Goal: Complete application form

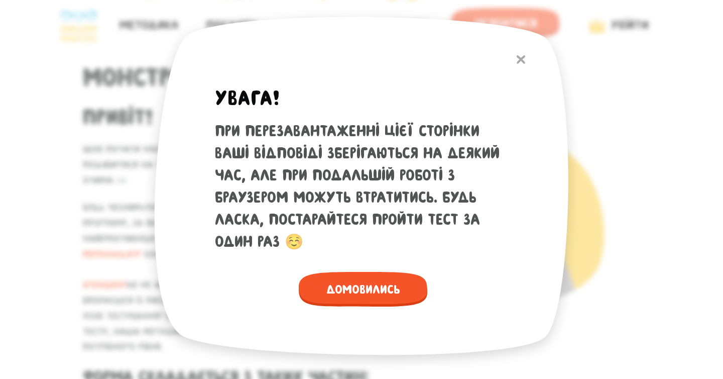
click at [519, 53] on button at bounding box center [521, 60] width 19 height 22
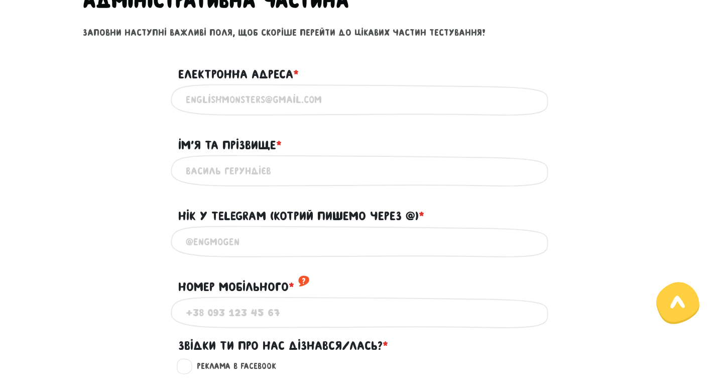
scroll to position [493, 0]
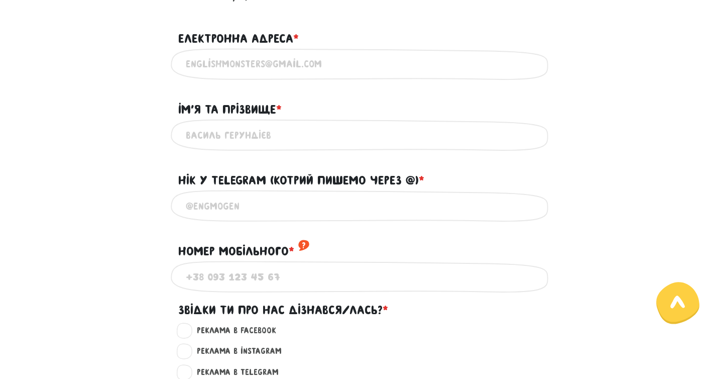
click at [263, 49] on div "Вкажи дійсну електронну адресу" at bounding box center [362, 64] width 382 height 32
click at [261, 58] on input "Електронна адреса * ?" at bounding box center [362, 64] width 352 height 23
type input "[EMAIL_ADDRESS][DOMAIN_NAME]"
type input "[PERSON_NAME]"
type input "[PHONE_NUMBER]"
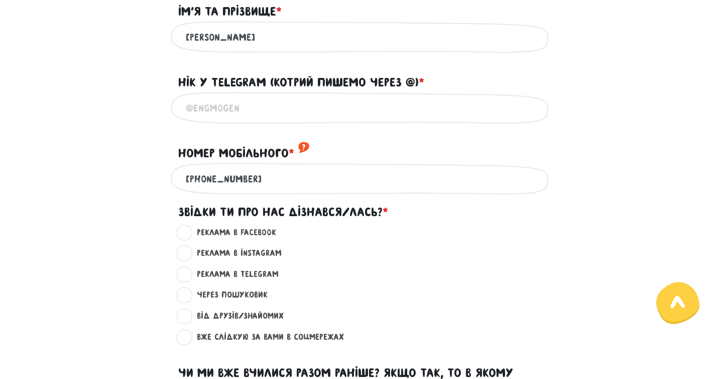
scroll to position [593, 0]
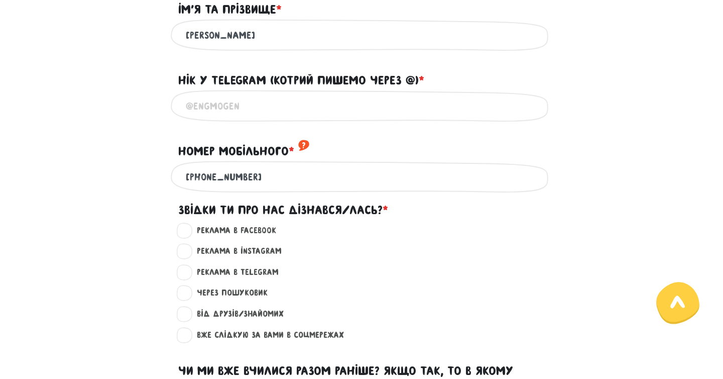
click at [263, 117] on input "Нік у Telegram (котрий пишемо через @) * ?" at bounding box center [362, 105] width 352 height 23
type input "@denyssosnin"
click at [290, 188] on input "[PHONE_NUMBER]" at bounding box center [362, 176] width 352 height 23
type input "[PHONE_NUMBER]"
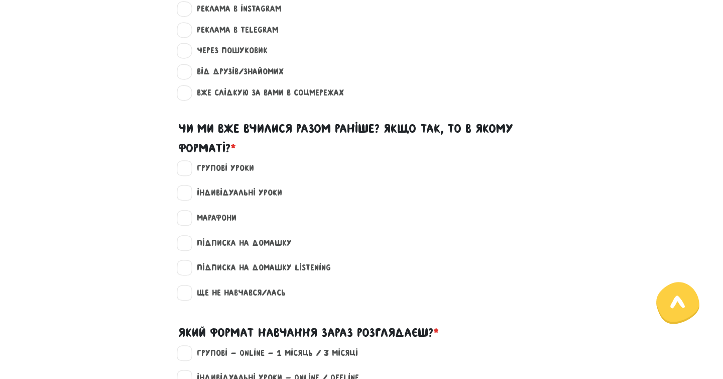
scroll to position [842, 0]
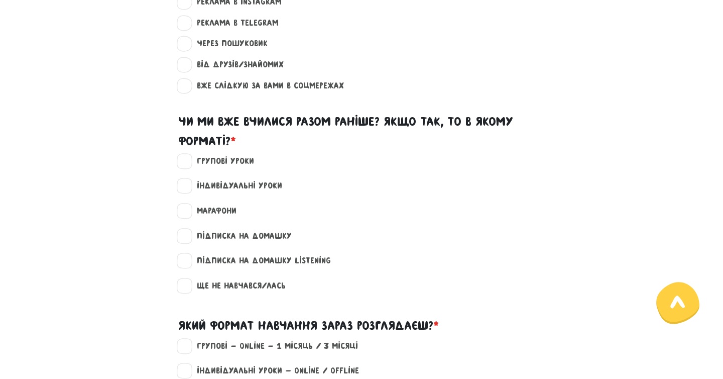
click at [210, 71] on label "Від друзів/знайомих ?" at bounding box center [235, 64] width 95 height 13
click at [189, 68] on input "Від друзів/знайомих ?" at bounding box center [185, 63] width 8 height 10
radio input "true"
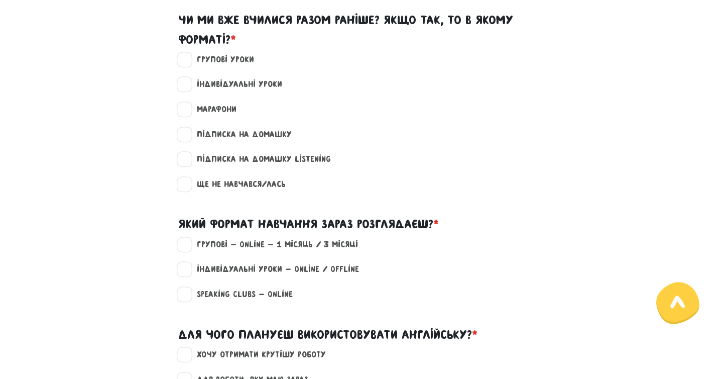
scroll to position [946, 0]
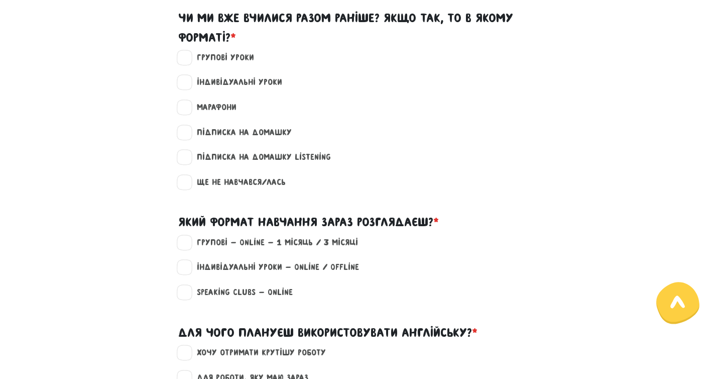
click at [191, 89] on label "Індивідуальні уроки" at bounding box center [235, 82] width 94 height 13
click at [189, 86] on input "Індивідуальні уроки" at bounding box center [185, 81] width 8 height 10
checkbox input "true"
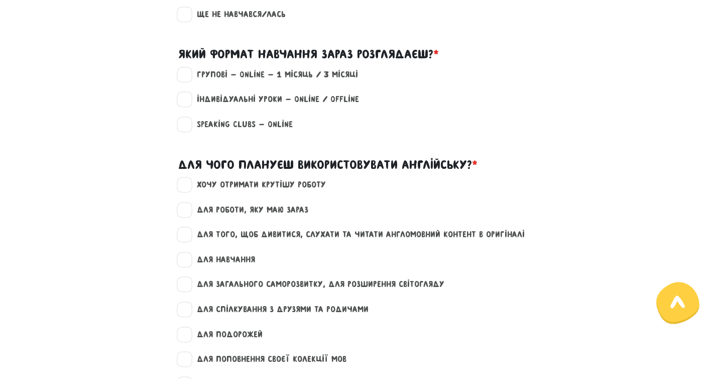
scroll to position [1115, 0]
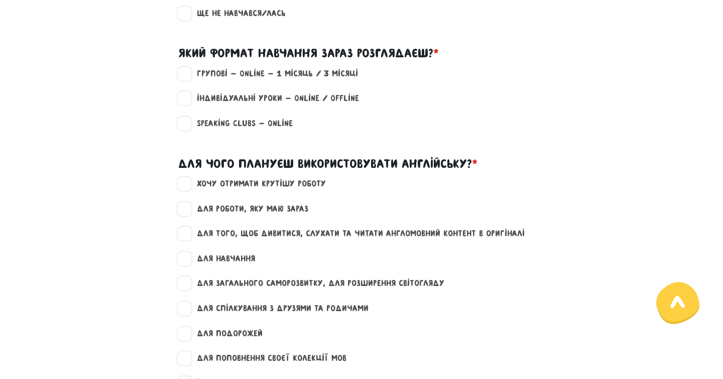
click at [188, 105] on label "Індивідуальні уроки - Online / Offline" at bounding box center [273, 98] width 171 height 13
click at [181, 102] on input "Індивідуальні уроки - Online / Offline" at bounding box center [185, 97] width 8 height 10
checkbox input "true"
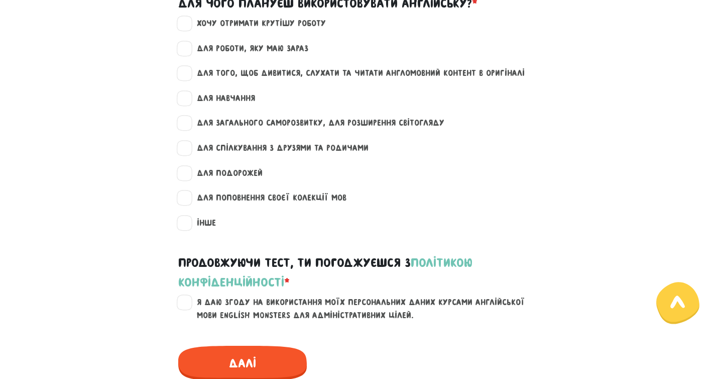
scroll to position [1275, 0]
click at [190, 55] on label "для роботи, яку маю зараз" at bounding box center [248, 48] width 120 height 13
click at [189, 52] on input "для роботи, яку маю зараз" at bounding box center [185, 47] width 8 height 10
checkbox input "true"
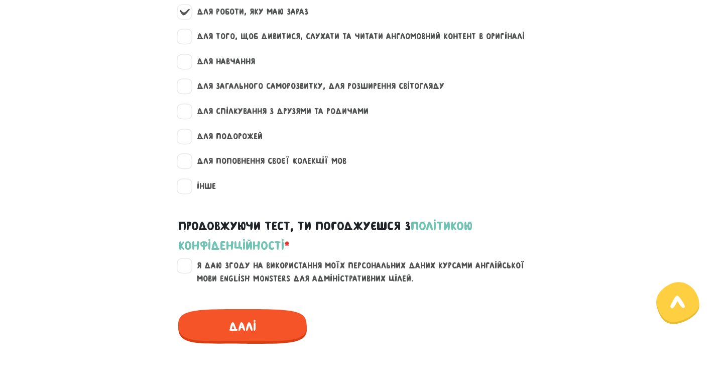
scroll to position [1313, 0]
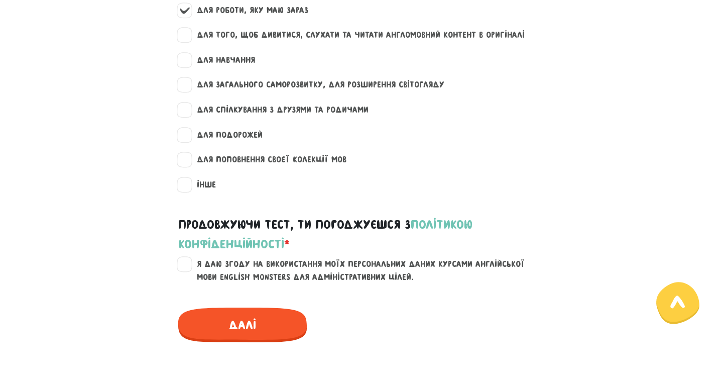
click at [188, 42] on label "для того, щоб дивитися, слухати та читати англомовний контент в оригіналі" at bounding box center [356, 35] width 337 height 13
click at [188, 39] on input "для того, щоб дивитися, слухати та читати англомовний контент в оригіналі" at bounding box center [185, 34] width 8 height 10
checkbox input "true"
click at [179, 54] on div "для того, щоб дивитися, слухати та читати англомовний контент в оригіналі" at bounding box center [361, 41] width 573 height 25
click at [188, 67] on label "для навчання" at bounding box center [221, 60] width 67 height 13
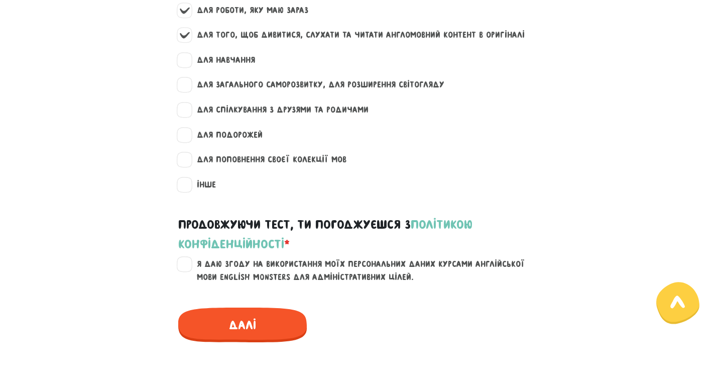
click at [184, 64] on input "для навчання" at bounding box center [185, 59] width 8 height 10
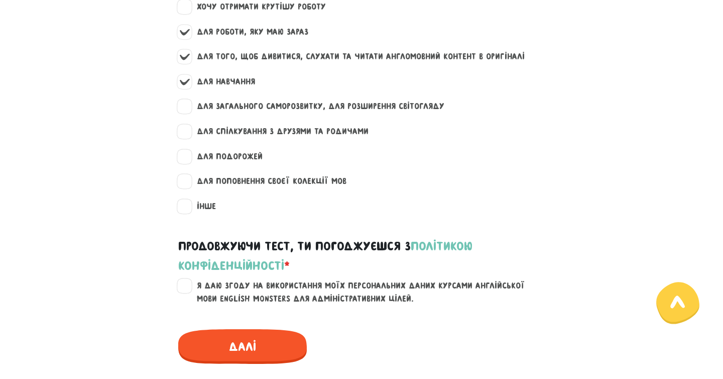
scroll to position [1292, 0]
click at [188, 88] on label "для навчання" at bounding box center [221, 81] width 67 height 13
click at [182, 85] on input "для навчання" at bounding box center [185, 80] width 8 height 10
checkbox input "false"
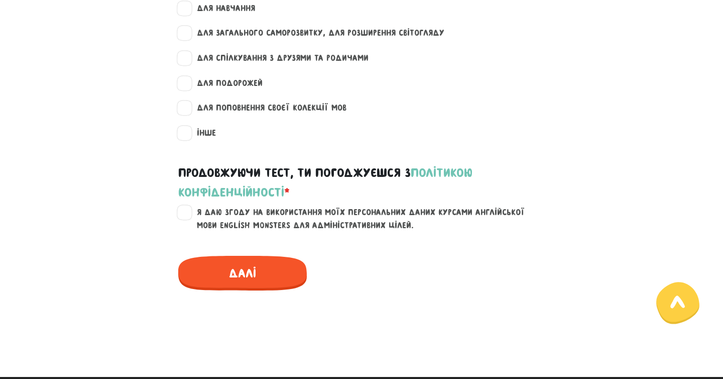
scroll to position [1451, 0]
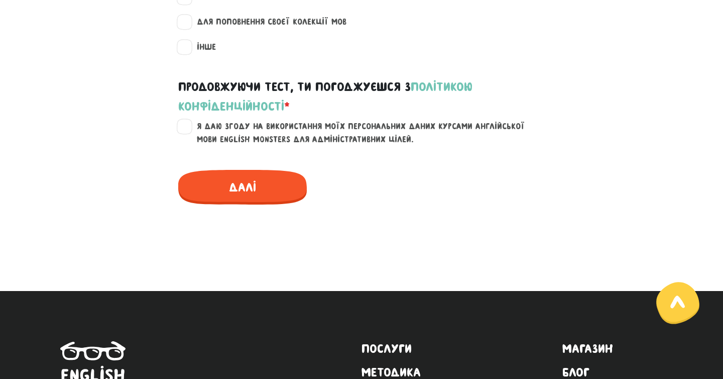
click at [188, 143] on label "Я даю згоду на використання моїх персональних даних курсами англійської мови En…" at bounding box center [367, 133] width 359 height 26
click at [185, 130] on input "Я даю згоду на використання моїх персональних даних курсами англійської мови En…" at bounding box center [185, 125] width 8 height 10
checkbox input "true"
click at [232, 204] on span "Далі" at bounding box center [242, 187] width 129 height 35
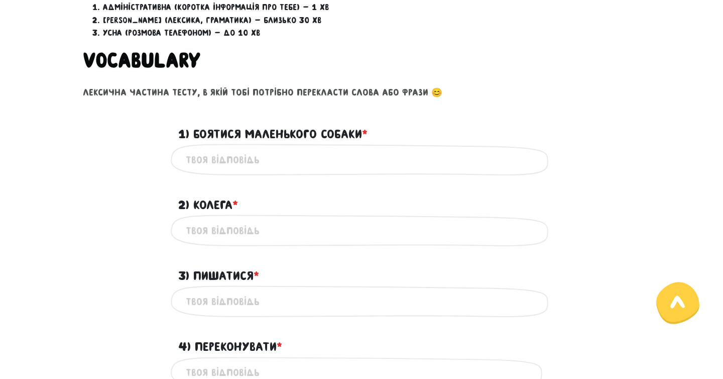
scroll to position [367, 0]
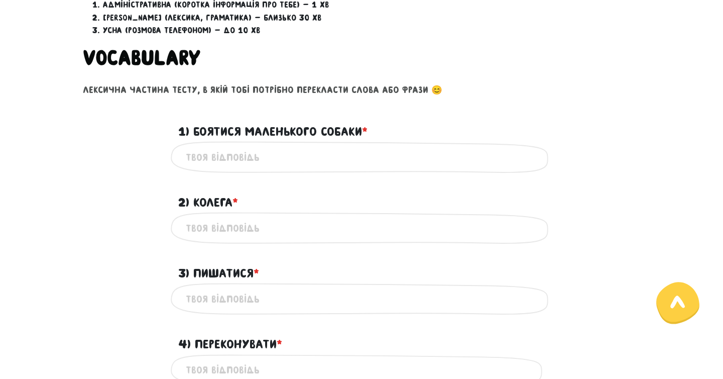
click at [247, 158] on input "1) Боятися маленького собаки * ?" at bounding box center [362, 157] width 352 height 23
click at [213, 225] on input "2) Колега * ?" at bounding box center [362, 228] width 352 height 23
click at [209, 157] on input "1) Боятися маленького собаки * ?" at bounding box center [362, 157] width 352 height 23
click at [130, 137] on div "1) Боятися маленького собаки * ?" at bounding box center [361, 125] width 573 height 31
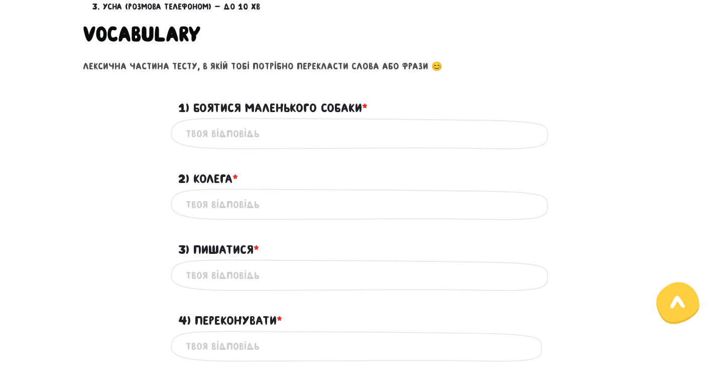
scroll to position [391, 0]
click at [260, 136] on input "1) Боятися маленького собаки * ?" at bounding box center [362, 133] width 352 height 23
type input "Afraid a little dog"
click at [340, 204] on input "2) Колега * ?" at bounding box center [362, 203] width 352 height 23
type input "Friend"
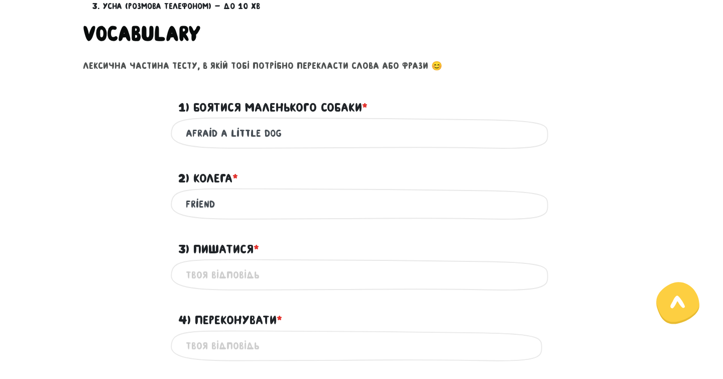
click at [296, 272] on input "3) Пишатися * ?" at bounding box center [362, 274] width 352 height 23
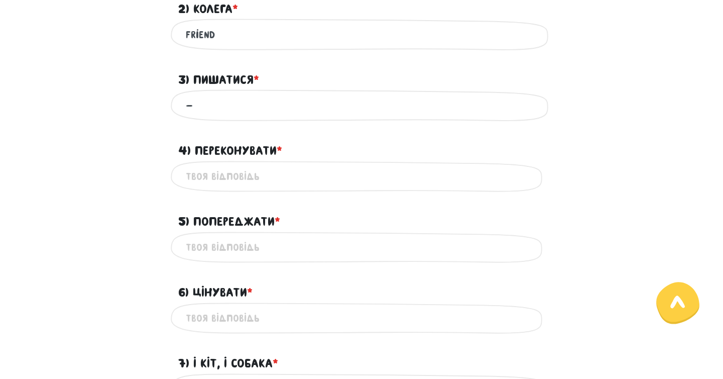
scroll to position [565, 0]
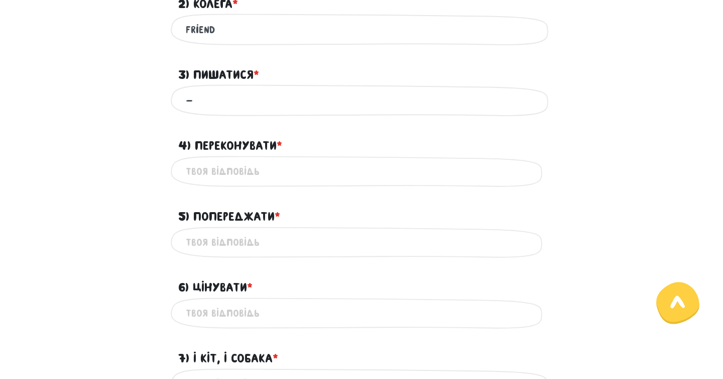
type input "-"
click at [221, 173] on input "4) Переконувати * ?" at bounding box center [362, 171] width 352 height 23
type input "-"
click at [234, 241] on input "5) Попереджати * ?" at bounding box center [362, 242] width 352 height 23
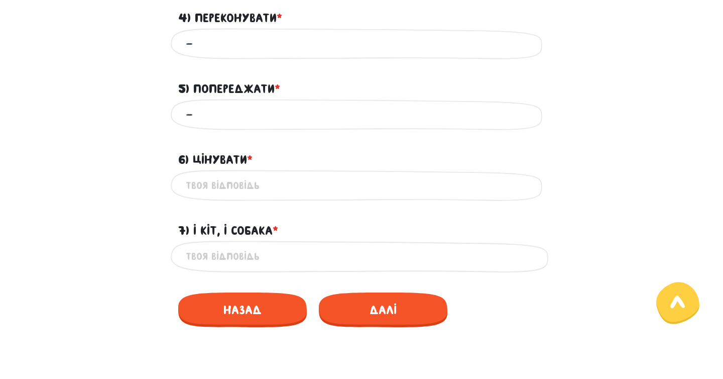
scroll to position [694, 0]
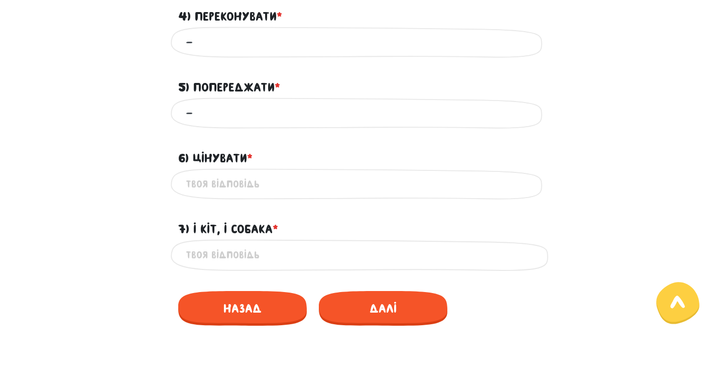
type input "-"
click at [225, 186] on input "6) Цінувати * ?" at bounding box center [362, 184] width 352 height 23
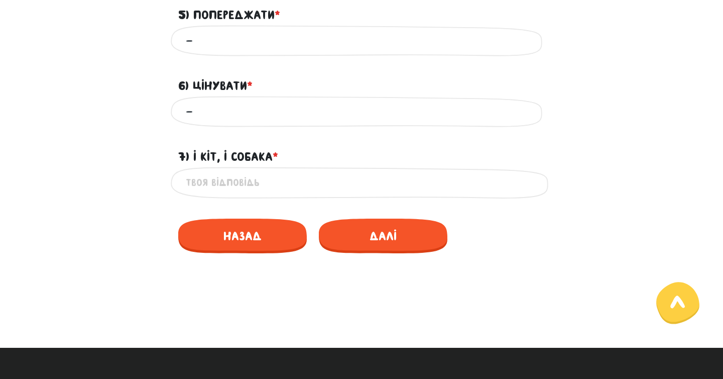
scroll to position [769, 0]
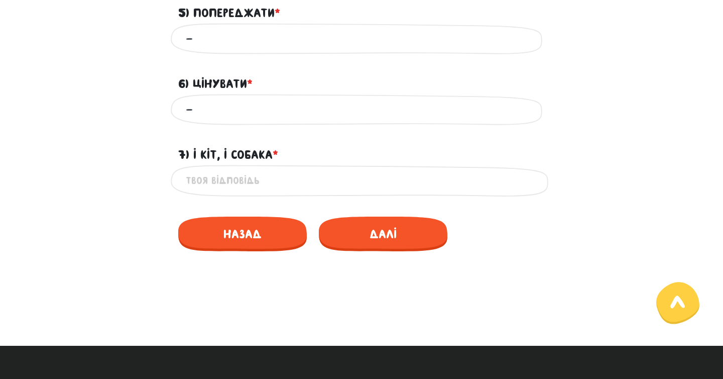
type input "-"
click at [265, 184] on input "7) І кіт, і собака * ?" at bounding box center [362, 180] width 352 height 23
type input "A"
type input "d"
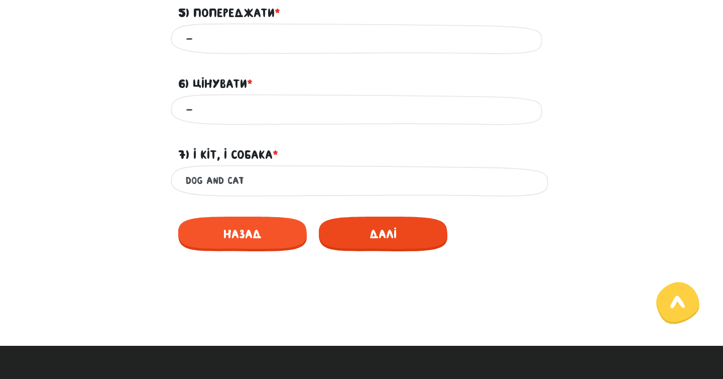
type input "dog and cat"
click at [410, 240] on span "Далі" at bounding box center [383, 234] width 129 height 35
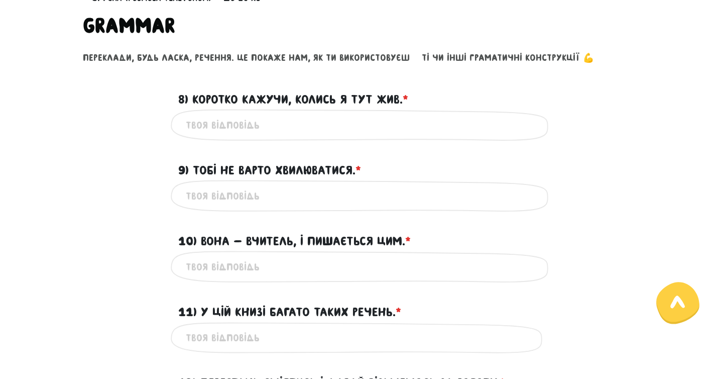
scroll to position [401, 0]
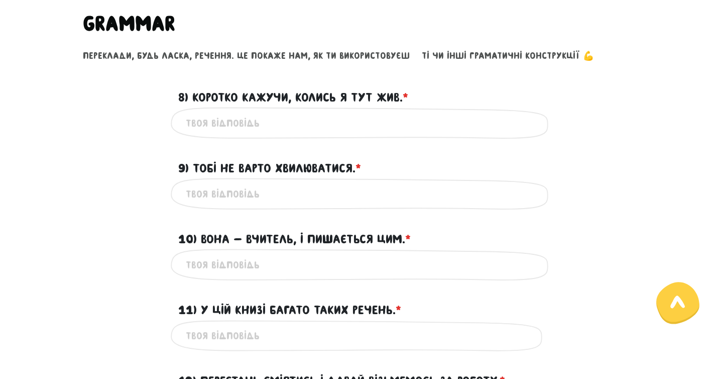
click at [253, 126] on input "8) Коротко кажучи, колись я тут жив. * ?" at bounding box center [362, 123] width 352 height 23
type input "Shortly, I have been lived here"
click at [299, 184] on input "9) Тобі не варто хвилюватися. * ?" at bounding box center [362, 193] width 352 height 23
type input "You dont be a worry about"
click at [274, 266] on input "10) Вона - вчитель, і пишається цим. * ?" at bounding box center [362, 264] width 352 height 23
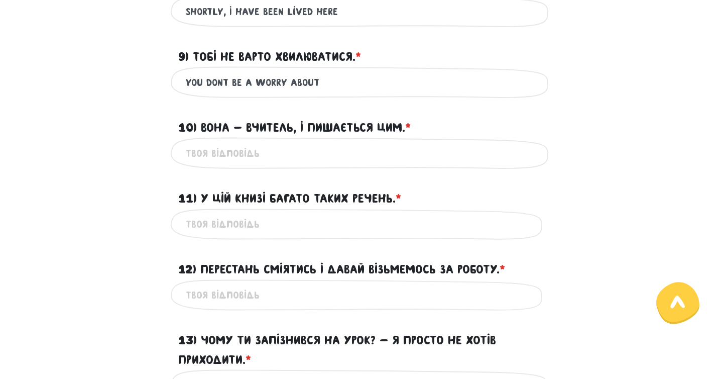
scroll to position [512, 0]
type input "she is a teacher and she is proud it"
click at [261, 215] on input "11) У цій книзі багато таких речень. * ?" at bounding box center [362, 224] width 352 height 23
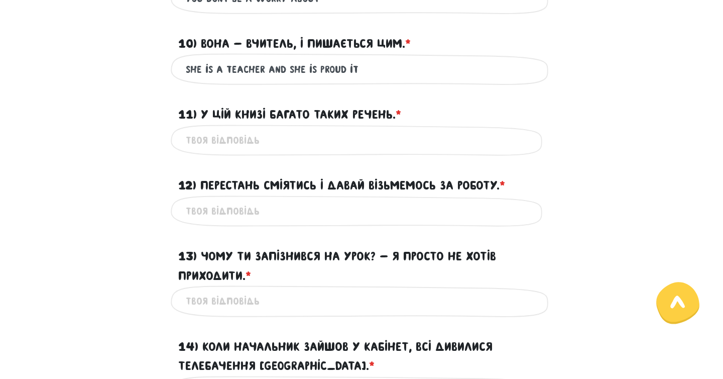
scroll to position [597, 0]
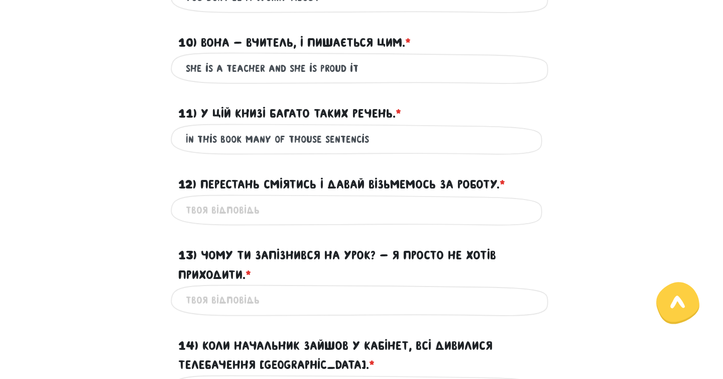
click at [349, 136] on input "In this book many of thouse sentencis" at bounding box center [362, 139] width 352 height 23
type input "In this book many of thouse senterncis"
click at [293, 218] on input "12) Перестань сміятись і давай візьмемось за роботу. * ?" at bounding box center [362, 210] width 352 height 23
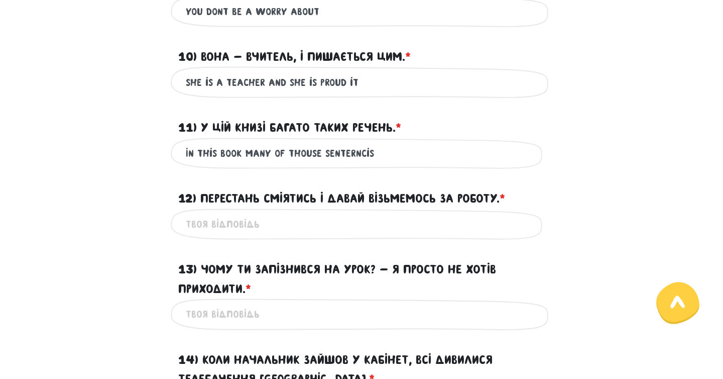
scroll to position [589, 0]
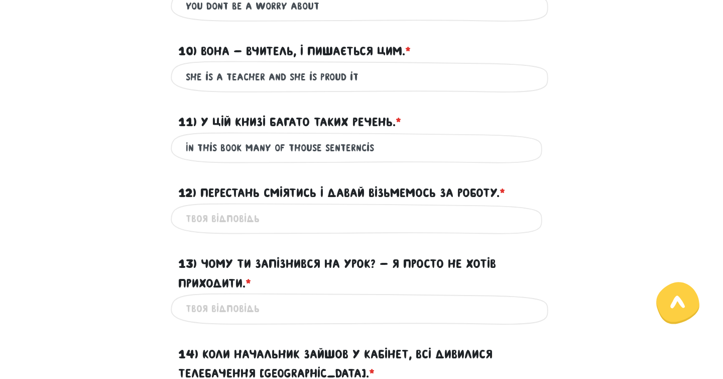
click at [293, 217] on input "12) Перестань сміятись і давай візьмемось за роботу. * ?" at bounding box center [362, 218] width 352 height 23
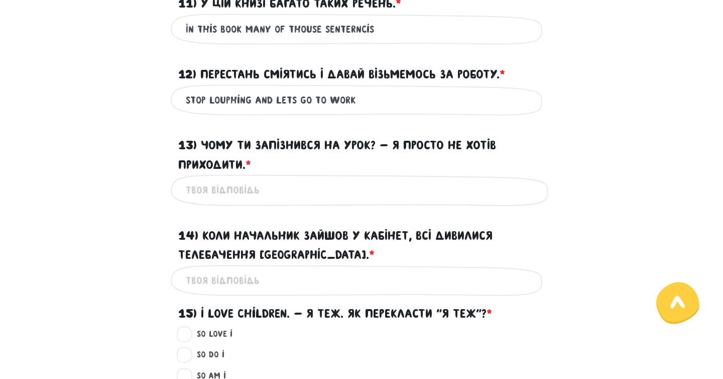
scroll to position [709, 0]
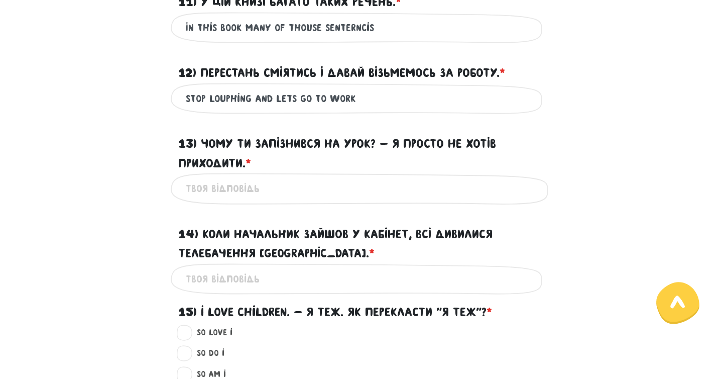
type input "Stop louphing and lets go to work"
click at [265, 185] on input "13) Чому ти запізнився на урок? - Я просто не хотів приходити. * ?" at bounding box center [362, 188] width 352 height 23
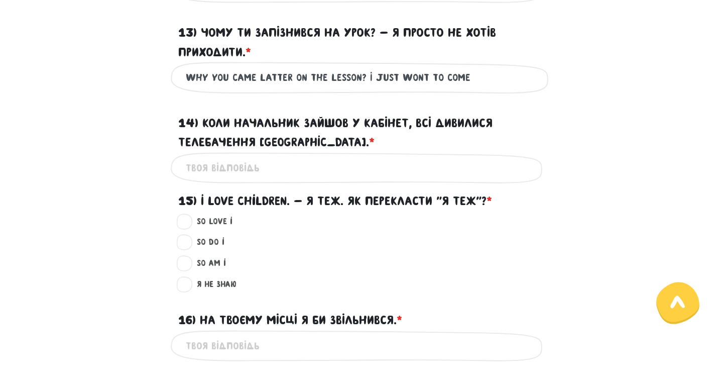
scroll to position [832, 0]
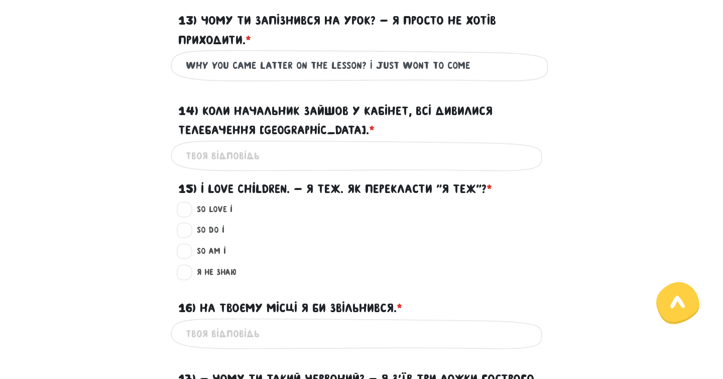
type input "Why you came latter on the lesson? I just wont to come"
click at [239, 145] on input "14) Коли начальник зайшов у кабінет, всі дивилися Телебачення [GEOGRAPHIC_DATA]…" at bounding box center [362, 156] width 352 height 23
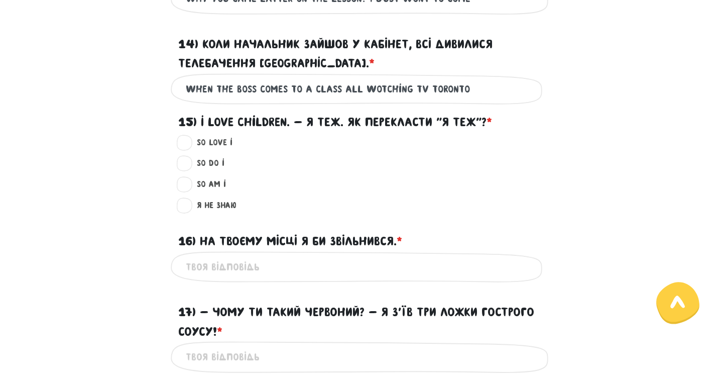
scroll to position [901, 0]
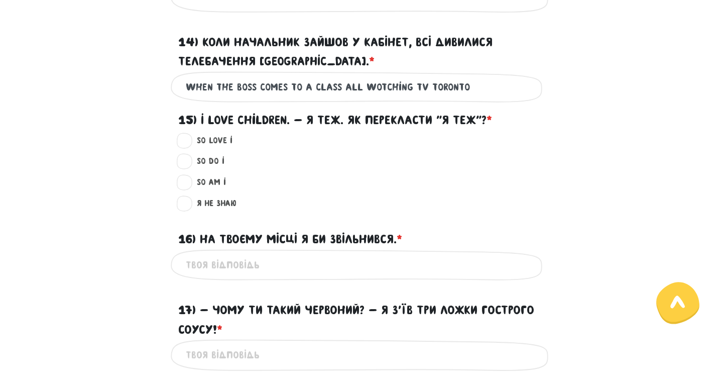
type input "When the boss comes to a class all wotching TV Toronto"
click at [189, 184] on label "So am I ?" at bounding box center [207, 182] width 38 height 13
click at [189, 184] on input "So am I ?" at bounding box center [185, 181] width 8 height 10
radio input "true"
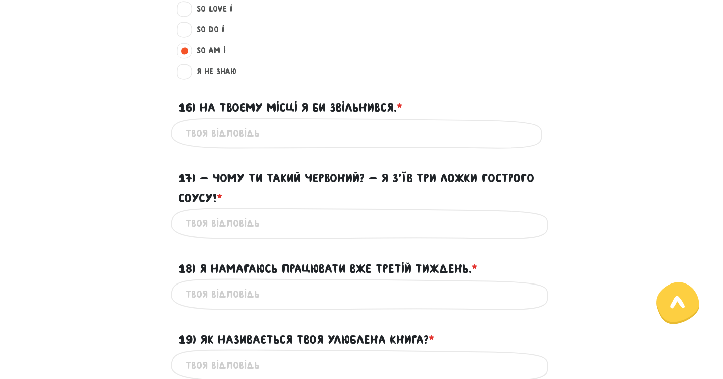
scroll to position [1035, 0]
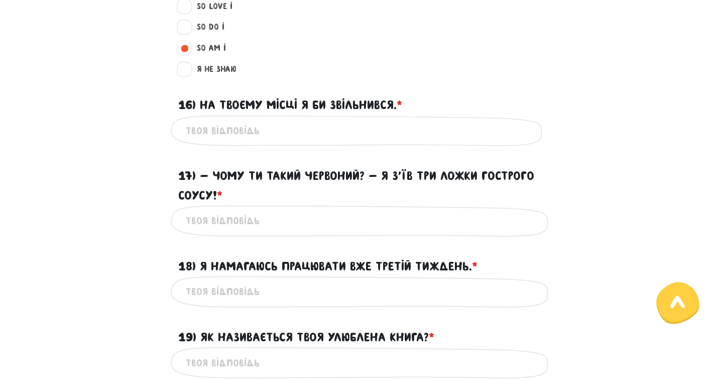
click at [265, 130] on input "16) На твоєму місці я би звільнився. * ?" at bounding box center [362, 131] width 352 height 23
type input "I would be quit onyour place"
click at [222, 221] on input "17) - Чому ти такий червоний? - Я з’їв три ложки гострого соусу! * ?" at bounding box center [362, 220] width 352 height 23
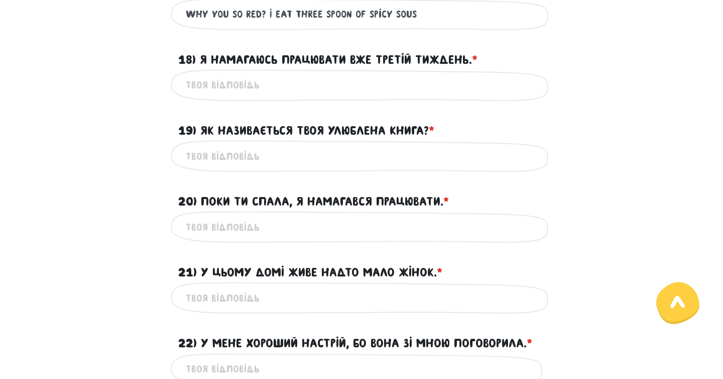
scroll to position [1242, 0]
type input "Why you so red? I eat three spoon of spicy sous"
click at [298, 87] on input "18) Я намагаюсь працювати вже третій тиждень. * ?" at bounding box center [362, 84] width 352 height 23
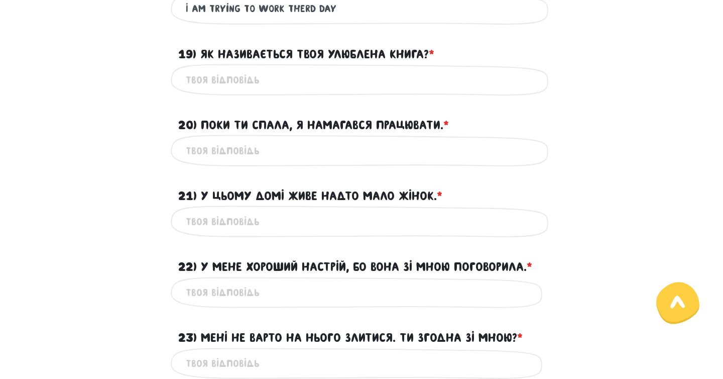
scroll to position [1318, 0]
type input "I am trying to work therd day"
click at [313, 82] on input "19) Як називається твоя улюблена книга? * ?" at bounding box center [362, 79] width 352 height 23
click at [260, 77] on input "What is your faivorit" at bounding box center [362, 79] width 352 height 23
click at [327, 74] on input "What is your faivorit" at bounding box center [362, 79] width 352 height 23
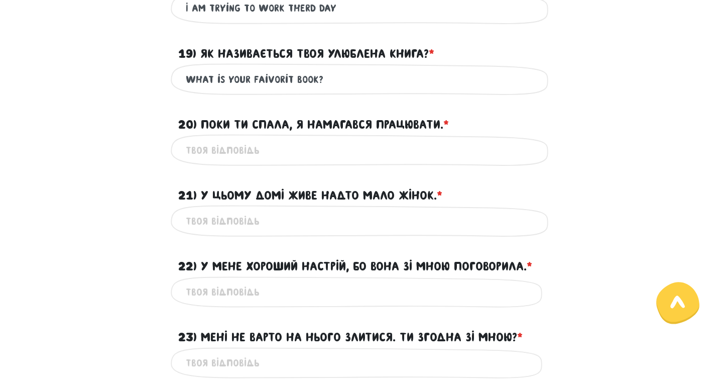
type input "What is your faivorit book?"
click at [253, 146] on input "20) Поки ти спала, я намагався працювати. * ?" at bounding box center [362, 150] width 352 height 23
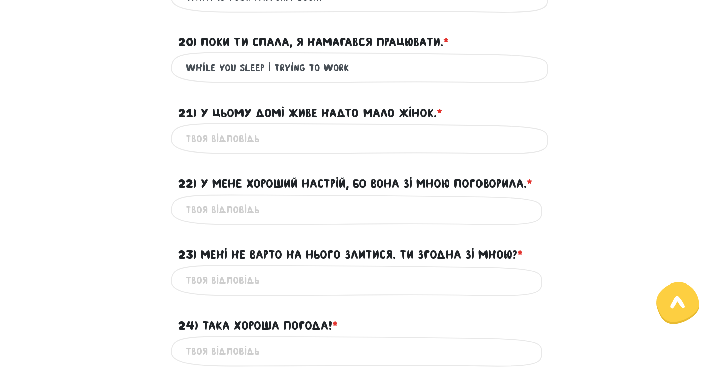
scroll to position [1381, 0]
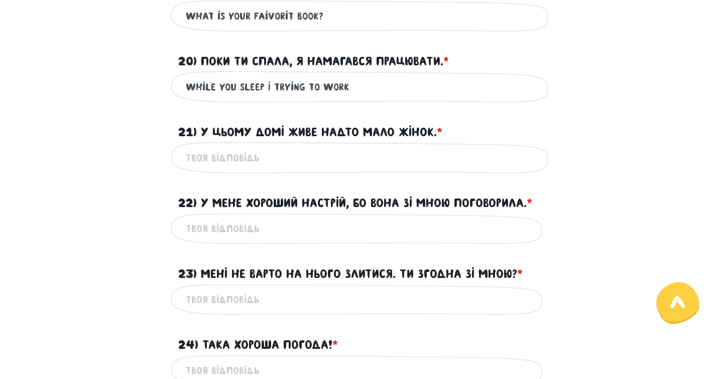
type input "While you sleep I trying to work"
click at [248, 163] on input "21) У цьому домі живе надто мало жінок. * ?" at bounding box center [362, 157] width 352 height 23
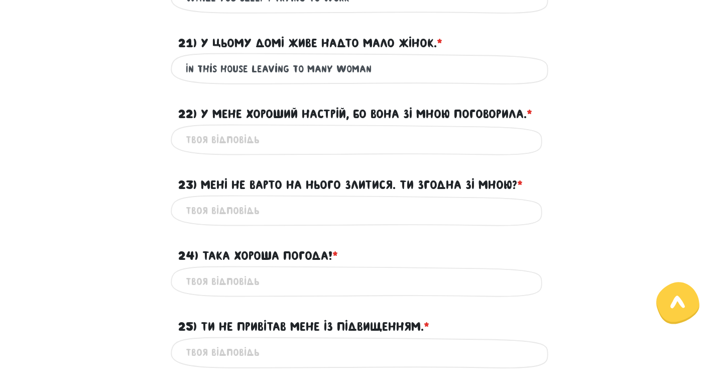
scroll to position [1470, 0]
type input "In this house leaving to many woman"
click at [261, 141] on input "22) У мене хороший настрій, бо вона зі мною поговорила. * ?" at bounding box center [362, 140] width 352 height 23
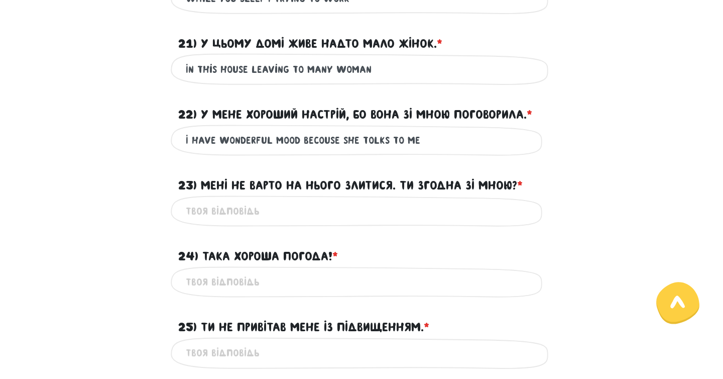
type input "I have wonderful mood becouse she tolks to me"
click at [218, 213] on input "23) Мені не варто на нього злитися. Ти згодна зі мною? * ?" at bounding box center [362, 211] width 352 height 23
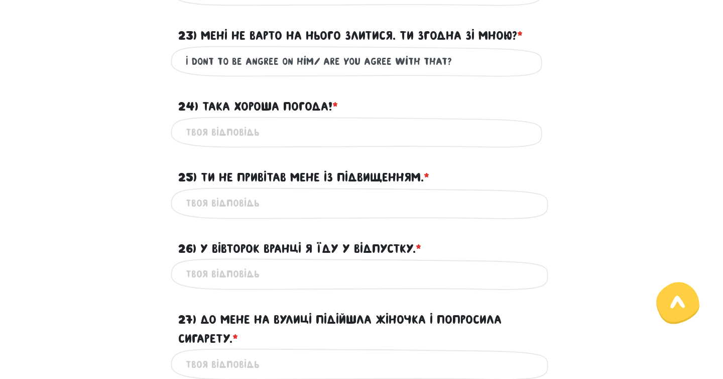
scroll to position [1647, 0]
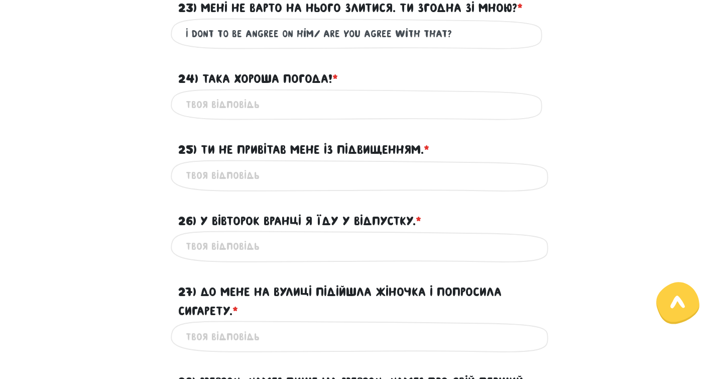
type input "I dont to be angree on him/ Are you agree with that?"
click at [239, 85] on label "24) Така хороша погода! * ?" at bounding box center [258, 78] width 160 height 19
click at [239, 93] on input "24) Така хороша погода! * ?" at bounding box center [362, 104] width 352 height 23
click at [232, 99] on input "24) Така хороша погода! * ?" at bounding box center [362, 104] width 352 height 23
type input "The is son nice whether"
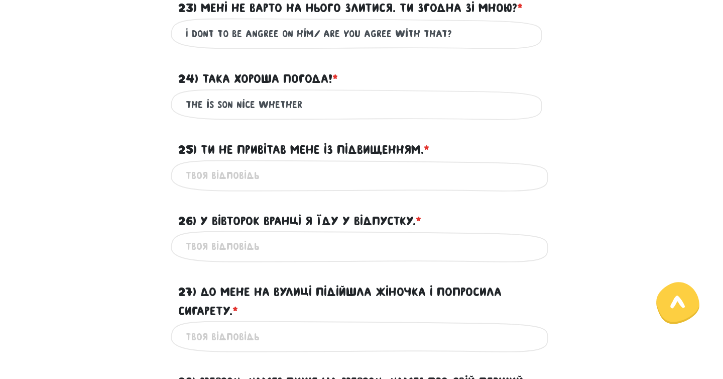
click at [227, 178] on input "25) Ти не привітав мене із підвищенням. * ?" at bounding box center [362, 175] width 352 height 23
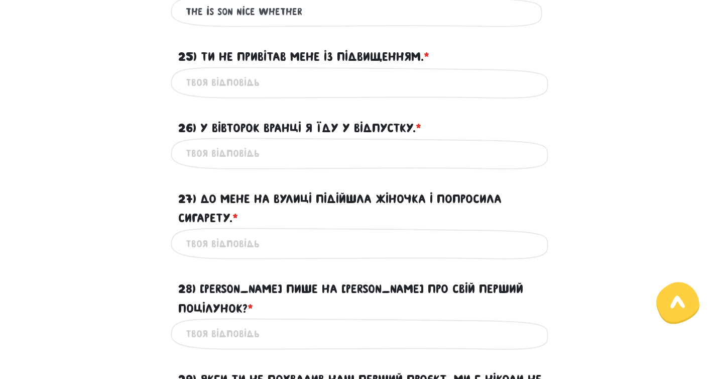
scroll to position [1742, 0]
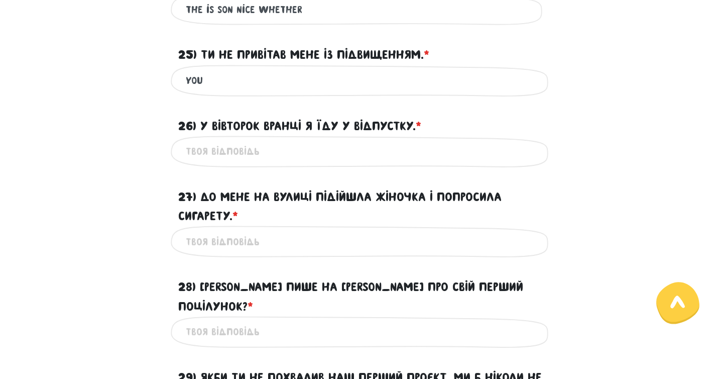
type input "You don't congrats me with promotion."
click at [254, 158] on input "26) У вівторок вранці я їду у відпустку. * ?" at bounding box center [362, 151] width 352 height 23
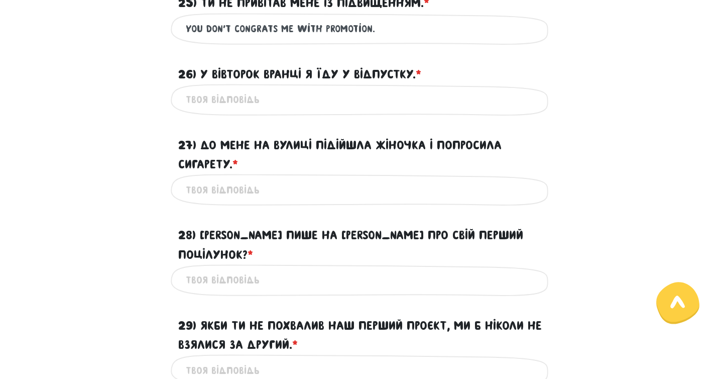
scroll to position [1795, 0]
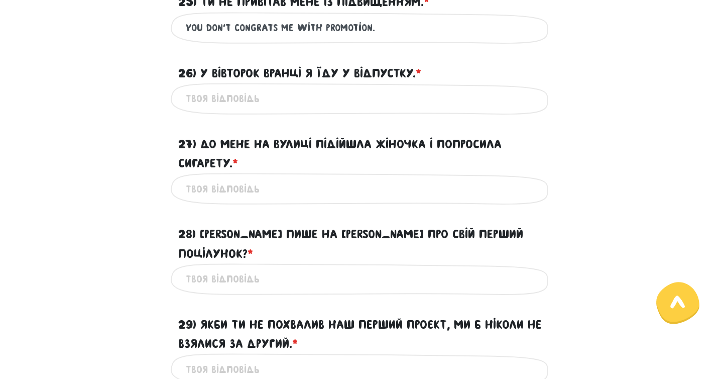
click at [252, 99] on input "26) У вівторок вранці я їду у відпустку. * ?" at bounding box center [362, 98] width 352 height 23
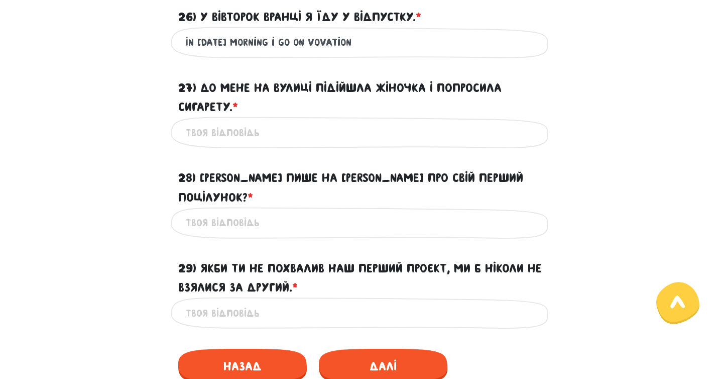
scroll to position [1852, 0]
type input "In [DATE] morning i go on vovation"
click at [255, 139] on input "27) До мене на вулиці підійшла жіночка і попросила сигарету. * ?" at bounding box center [362, 132] width 352 height 23
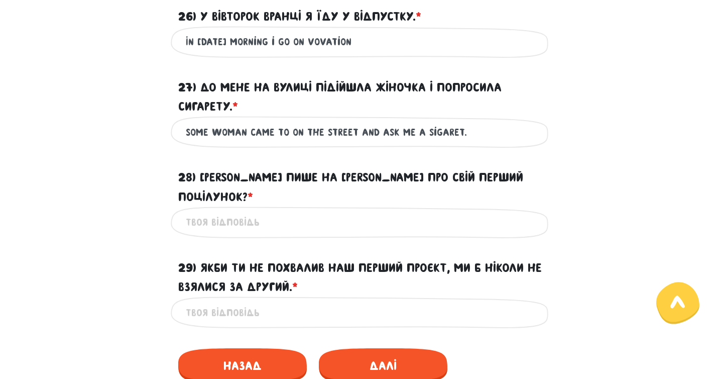
click at [321, 138] on input "Some woman came to on the street and ask me a sigaret." at bounding box center [362, 132] width 352 height 23
click at [311, 138] on input "Some woman came to on the street and ask me a sigaret." at bounding box center [362, 132] width 352 height 23
click at [487, 138] on input "Some woman came to me on the street and ask me a sigaret." at bounding box center [362, 132] width 352 height 23
type input "Some woman came to me on the street and ask me a sigaret"
click at [319, 211] on input "28) [PERSON_NAME] пише на [PERSON_NAME] про свій перший поцілунок? * ?" at bounding box center [362, 222] width 352 height 23
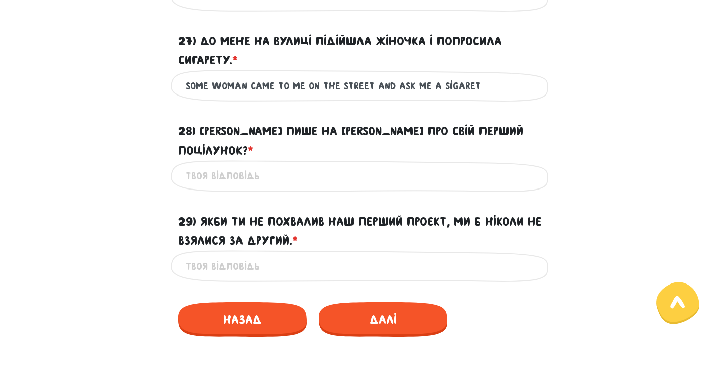
scroll to position [1899, 0]
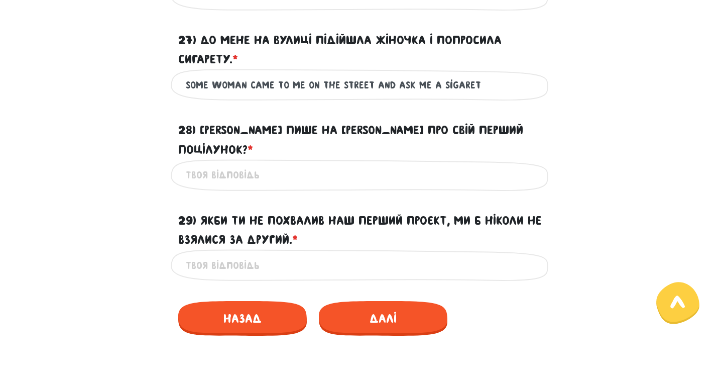
click at [281, 164] on input "28) [PERSON_NAME] пише на [PERSON_NAME] про свій перший поцілунок? * ?" at bounding box center [362, 175] width 352 height 23
type input "E"
type input "Who wrote on facebook about his first kiss"
click at [278, 254] on input "29) Якби ти не похвалив наш перший проєкт, ми б ніколи не взялися за другий. * ?" at bounding box center [362, 265] width 352 height 23
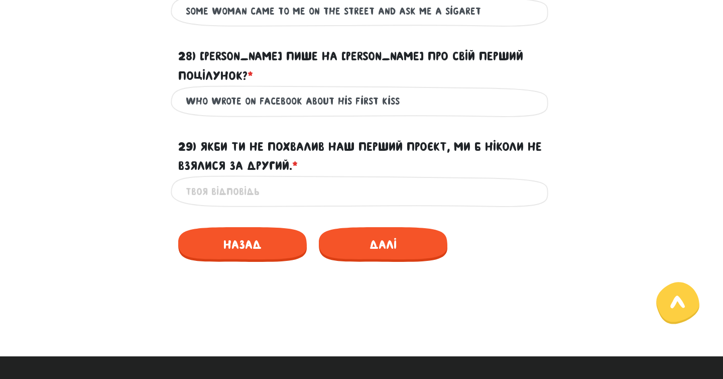
scroll to position [1974, 0]
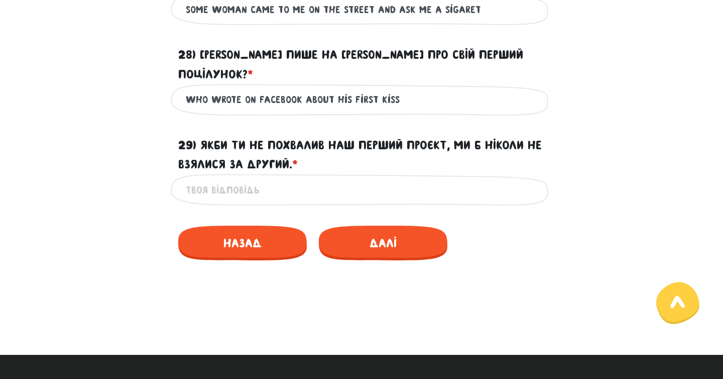
click at [363, 180] on input "29) Якби ти не похвалив наш перший проєкт, ми б ніколи не взялися за другий. * ?" at bounding box center [362, 189] width 352 height 23
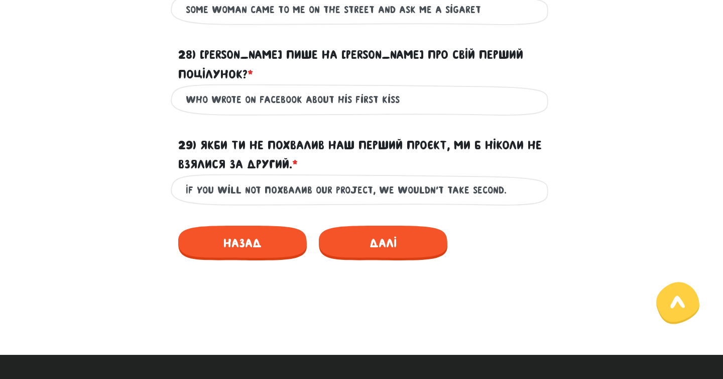
click at [311, 178] on input "If you will not похвалив our project, we wouldn't take second." at bounding box center [362, 189] width 352 height 23
click at [319, 178] on input "If you will not похвалив our project, we wouldn't take second." at bounding box center [362, 189] width 352 height 23
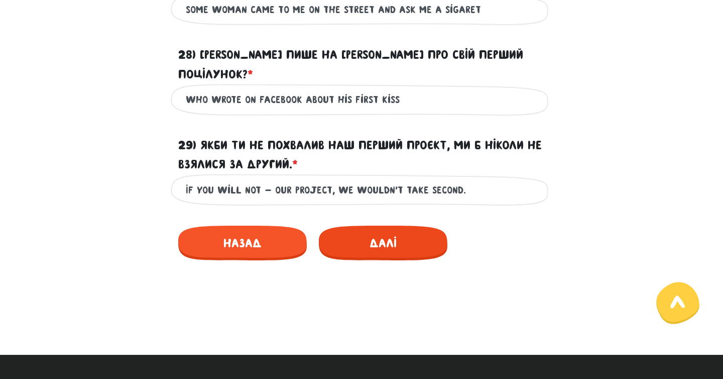
type input "If you will not - our project, we wouldn't take second."
click at [409, 241] on span "Далі" at bounding box center [383, 243] width 129 height 35
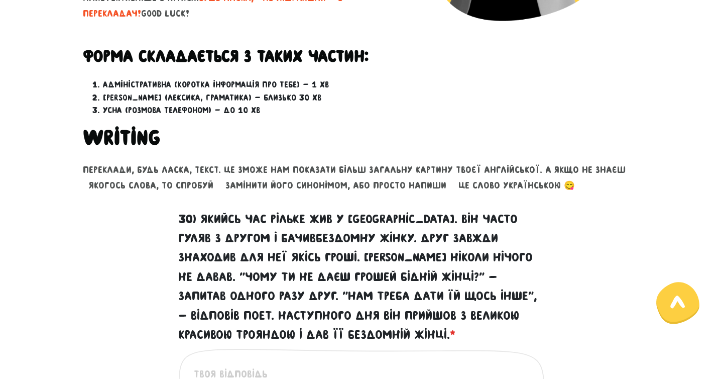
scroll to position [391, 0]
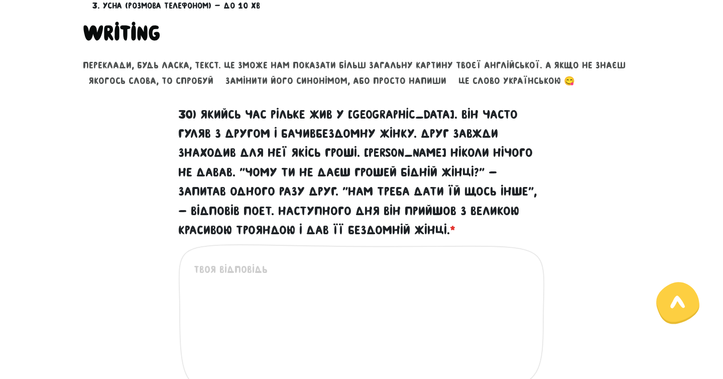
click at [277, 301] on textarea "30) Якийсь час Рільке жив у [GEOGRAPHIC_DATA]. Він часто гуляв з другом і бачив…" at bounding box center [362, 324] width 337 height 124
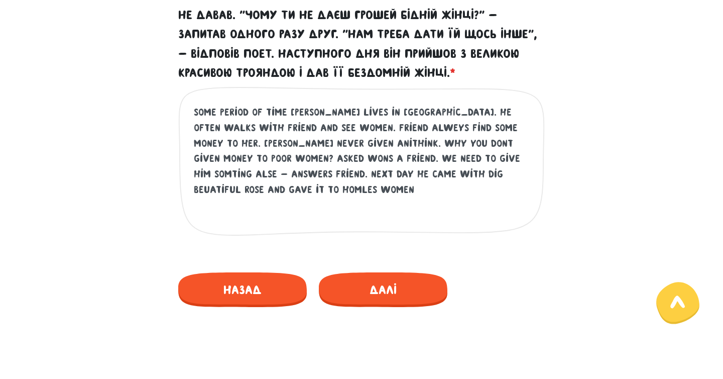
scroll to position [590, 0]
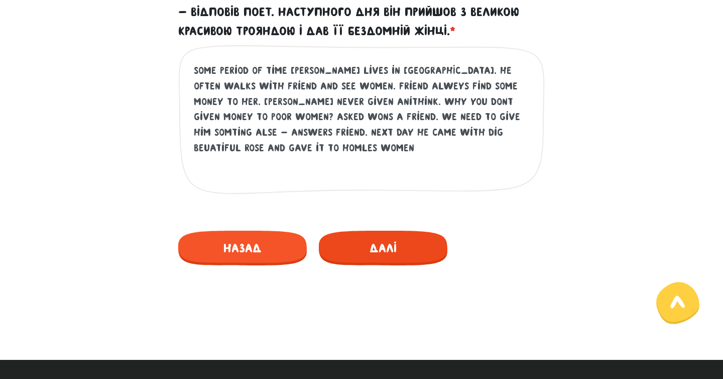
type textarea "Some period of time [PERSON_NAME] lives in [GEOGRAPHIC_DATA]. He often walks wi…"
click at [400, 238] on span "Далі" at bounding box center [383, 248] width 129 height 35
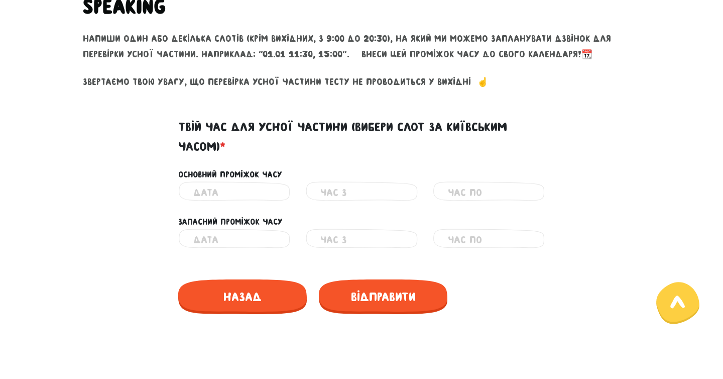
scroll to position [423, 0]
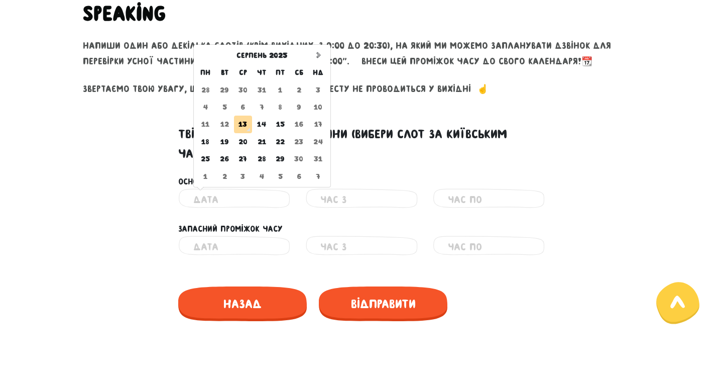
click at [228, 195] on input "text" at bounding box center [234, 199] width 82 height 23
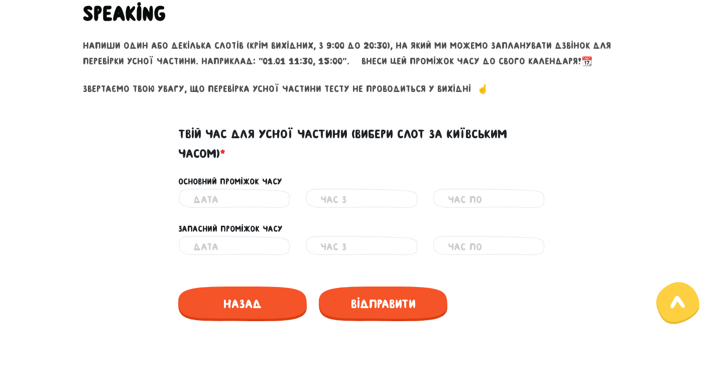
click at [376, 180] on div "Основний проміжок часу" at bounding box center [362, 181] width 382 height 13
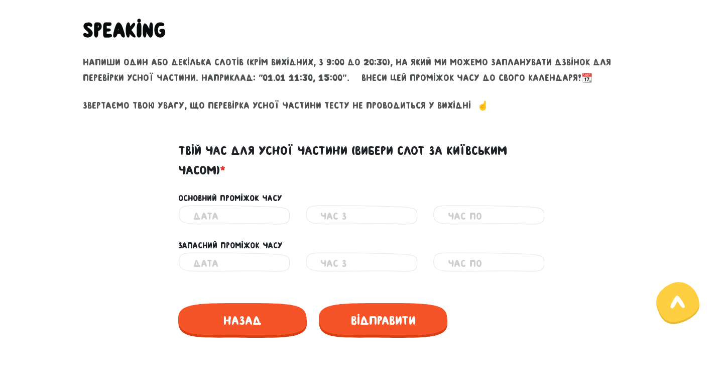
scroll to position [407, 0]
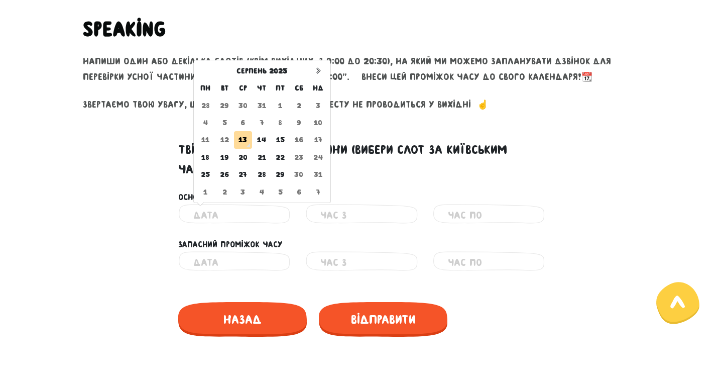
click at [230, 218] on input "text" at bounding box center [234, 215] width 82 height 23
click at [262, 139] on td "14" at bounding box center [261, 139] width 19 height 17
type input "[DATE]"
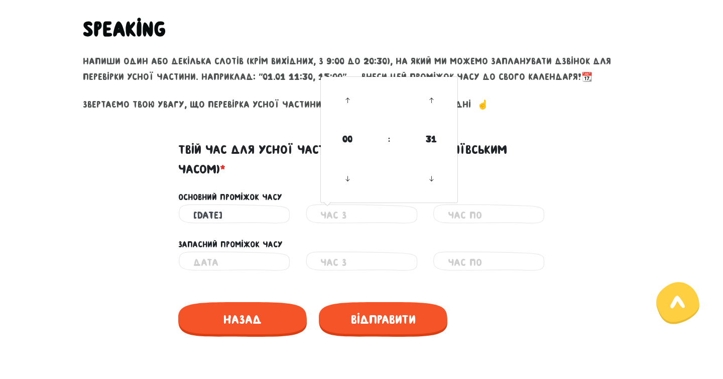
click at [336, 220] on input "text" at bounding box center [361, 215] width 82 height 23
click at [348, 138] on span "00" at bounding box center [347, 139] width 27 height 27
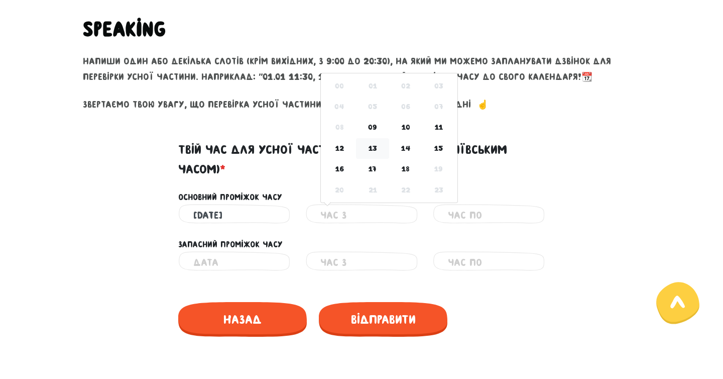
click at [370, 147] on td "13" at bounding box center [372, 148] width 33 height 21
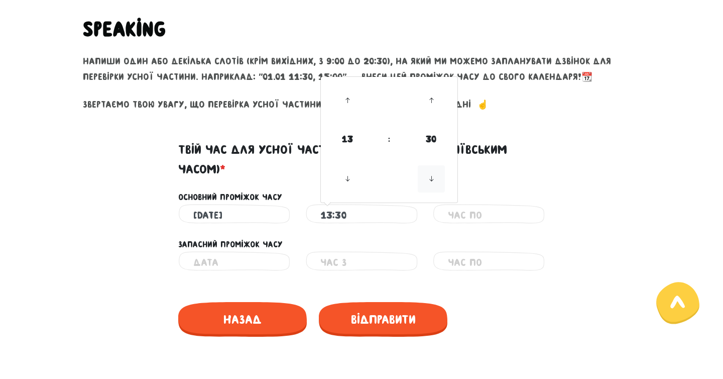
click at [435, 184] on icon at bounding box center [431, 178] width 27 height 27
click at [437, 142] on span "25" at bounding box center [431, 139] width 27 height 27
click at [343, 113] on td "00" at bounding box center [339, 114] width 33 height 34
type input "13:00"
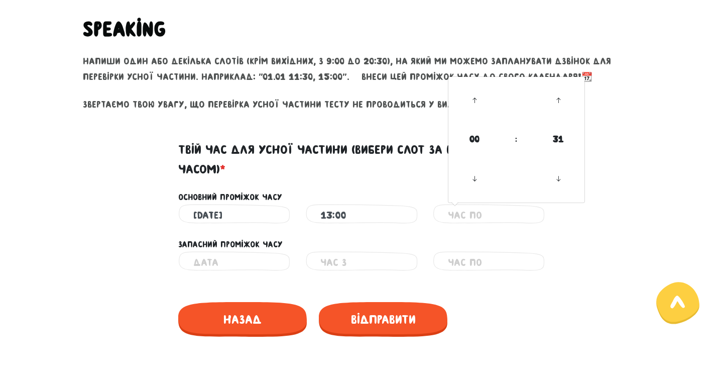
click at [454, 217] on input "text" at bounding box center [489, 215] width 82 height 23
click at [413, 226] on div "Запасний проміжок часу" at bounding box center [361, 238] width 573 height 25
click at [457, 210] on input "text" at bounding box center [489, 215] width 82 height 23
click at [478, 135] on span "00" at bounding box center [474, 139] width 27 height 27
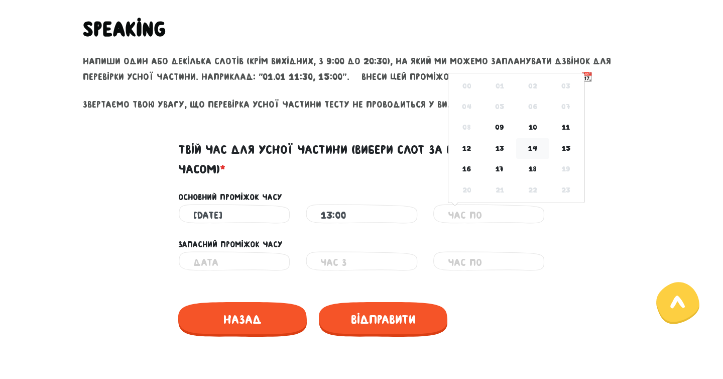
click at [538, 154] on td "14" at bounding box center [532, 148] width 33 height 21
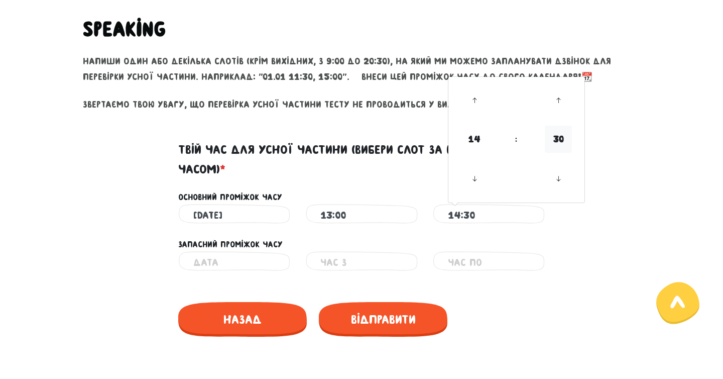
click at [560, 143] on span "30" at bounding box center [558, 139] width 27 height 27
click at [466, 101] on td "00" at bounding box center [467, 114] width 33 height 34
type input "14:00"
click at [257, 262] on input "text" at bounding box center [234, 262] width 82 height 23
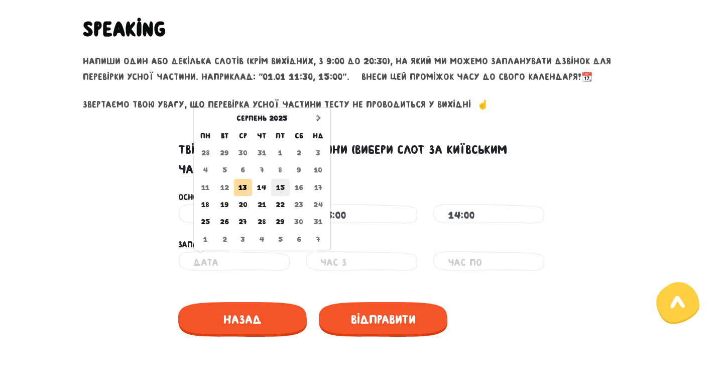
click at [282, 186] on td "15" at bounding box center [280, 187] width 19 height 17
type input "[DATE]"
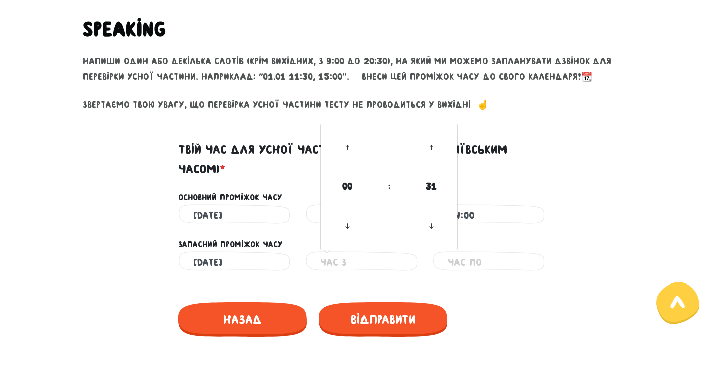
click at [342, 264] on input "text" at bounding box center [361, 262] width 82 height 23
click at [355, 190] on span "00" at bounding box center [347, 186] width 27 height 27
click at [368, 191] on td "13" at bounding box center [372, 195] width 33 height 21
click at [426, 189] on span "30" at bounding box center [431, 186] width 27 height 27
click at [349, 159] on td "00" at bounding box center [339, 162] width 33 height 34
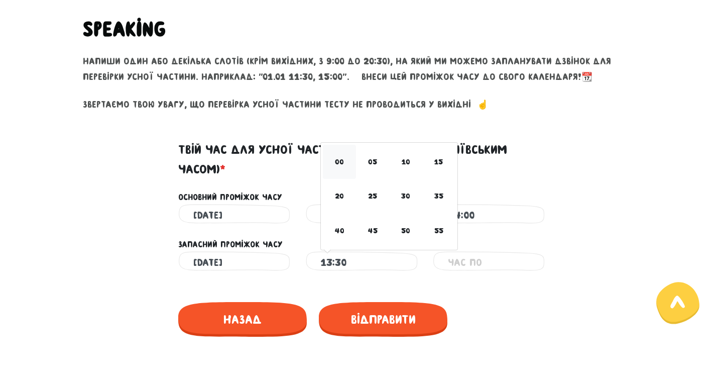
type input "13:00"
click at [451, 263] on input "text" at bounding box center [489, 262] width 82 height 23
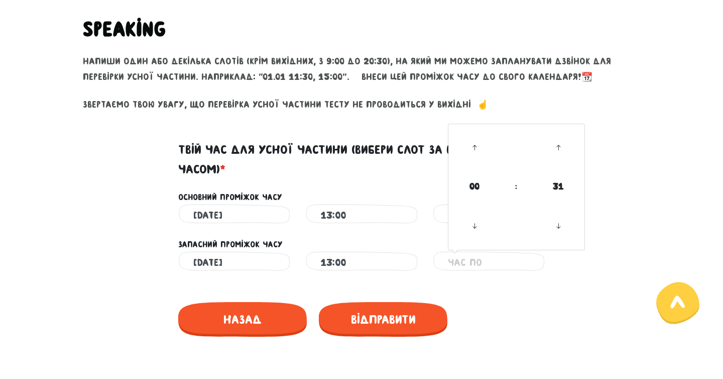
click at [451, 263] on input "text" at bounding box center [489, 262] width 82 height 23
click at [472, 191] on span "00" at bounding box center [474, 186] width 27 height 27
click at [499, 192] on td "13" at bounding box center [500, 195] width 33 height 21
click at [563, 187] on span "30" at bounding box center [558, 186] width 27 height 27
click at [465, 153] on td "00" at bounding box center [467, 162] width 33 height 34
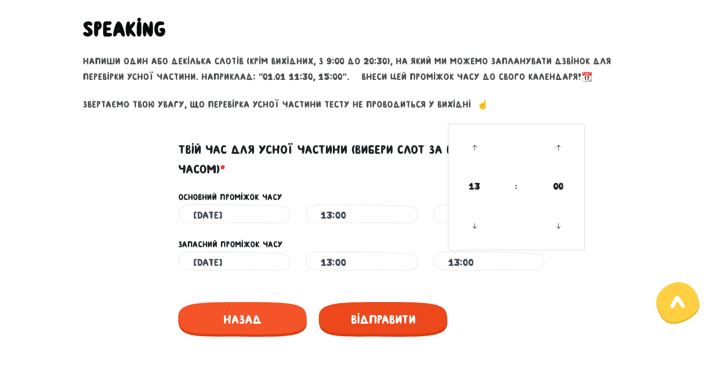
click at [394, 320] on span "Відправити" at bounding box center [383, 319] width 129 height 35
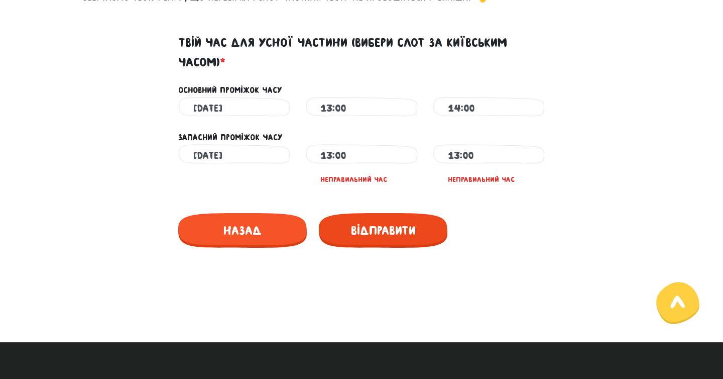
scroll to position [509, 0]
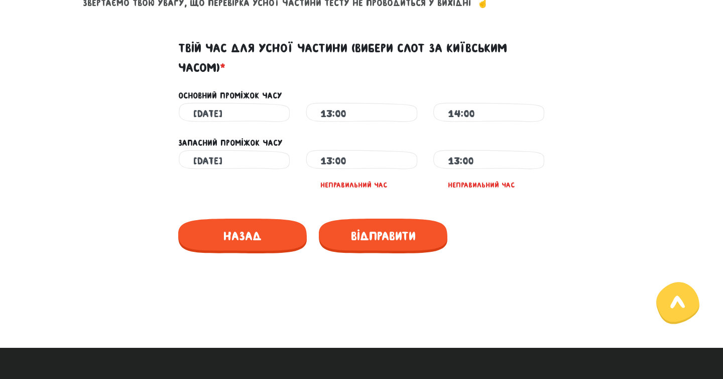
click at [460, 159] on input "13:00" at bounding box center [489, 161] width 82 height 23
click at [473, 230] on span "13" at bounding box center [474, 236] width 27 height 27
click at [537, 249] on td "14" at bounding box center [532, 248] width 33 height 21
type input "14:00"
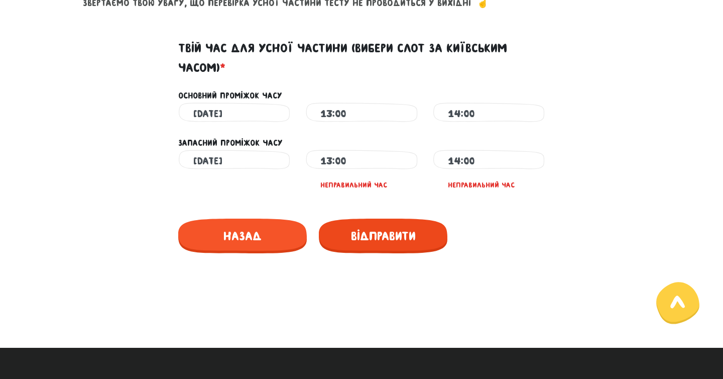
click at [393, 241] on span "Відправити" at bounding box center [383, 236] width 129 height 35
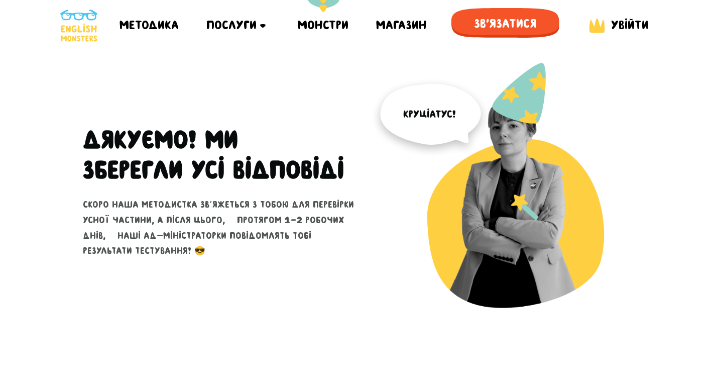
click at [340, 26] on div "Монстри" at bounding box center [323, 25] width 51 height 50
